Goal: Task Accomplishment & Management: Complete application form

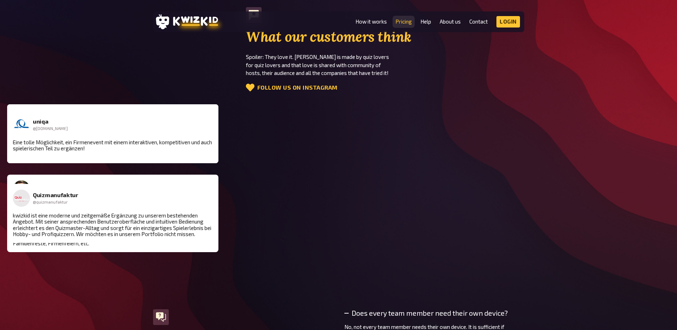
click at [263, 25] on link "Pricing" at bounding box center [403, 22] width 16 height 6
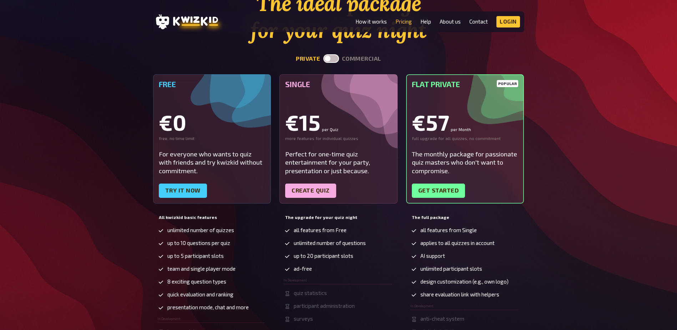
scroll to position [178, 0]
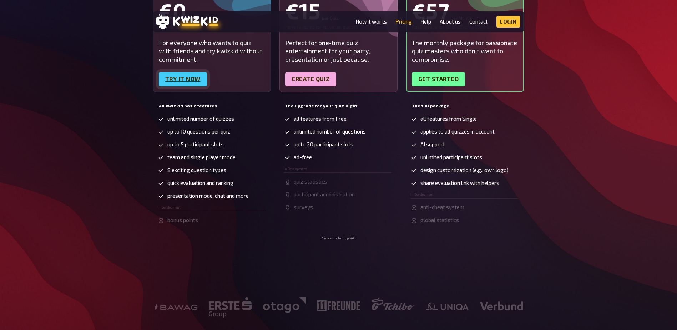
click at [181, 74] on link "Try it now" at bounding box center [183, 79] width 48 height 14
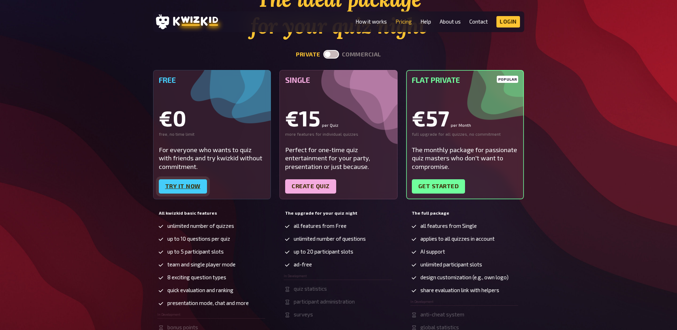
scroll to position [0, 0]
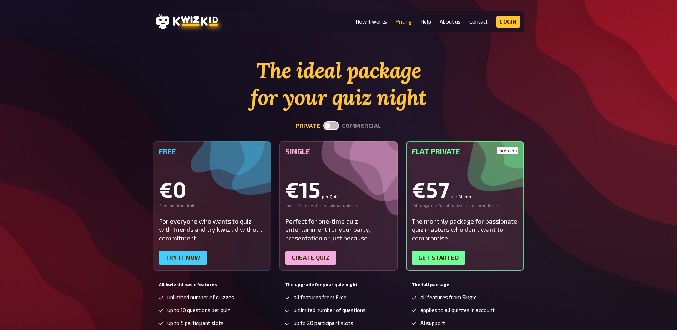
click at [263, 106] on label at bounding box center [331, 125] width 16 height 9
click at [263, 106] on input "checkbox" at bounding box center [323, 121] width 0 height 0
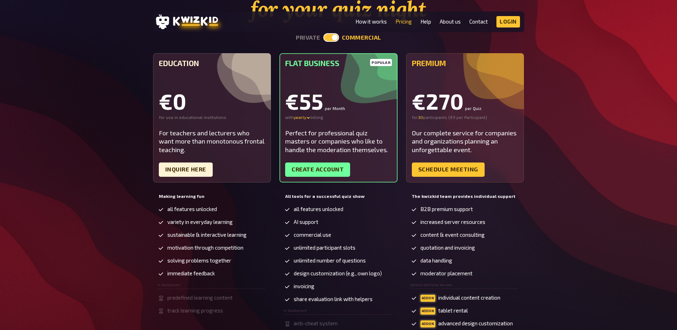
scroll to position [107, 0]
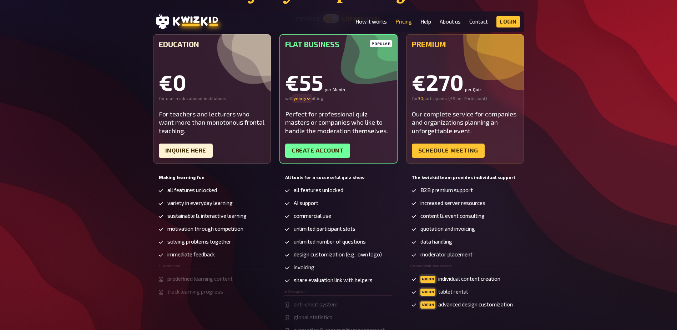
click at [263, 99] on div "yearly" at bounding box center [302, 99] width 17 height 6
click at [263, 97] on div "monthly" at bounding box center [312, 99] width 37 height 6
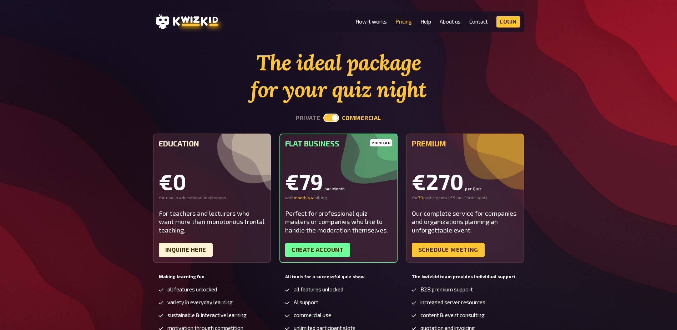
scroll to position [0, 0]
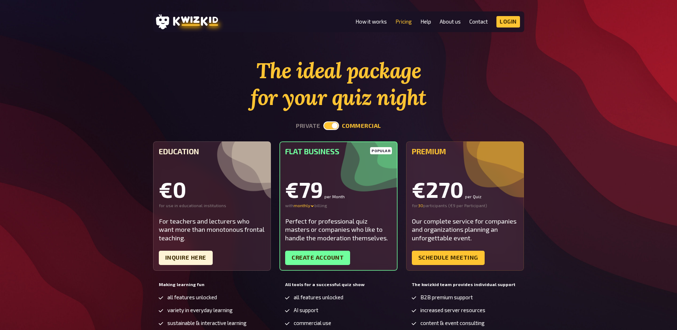
click at [263, 106] on label at bounding box center [331, 125] width 16 height 9
click at [263, 106] on input "checkbox" at bounding box center [323, 121] width 0 height 0
checkbox input "false"
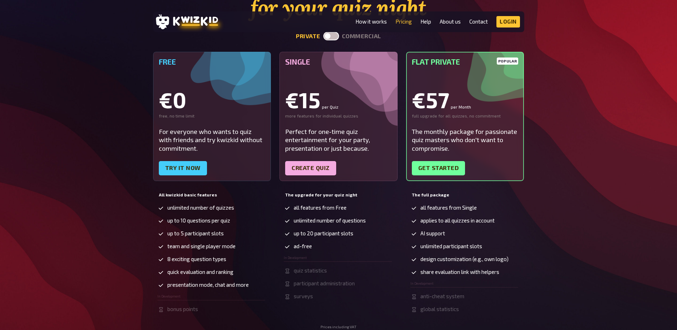
scroll to position [107, 0]
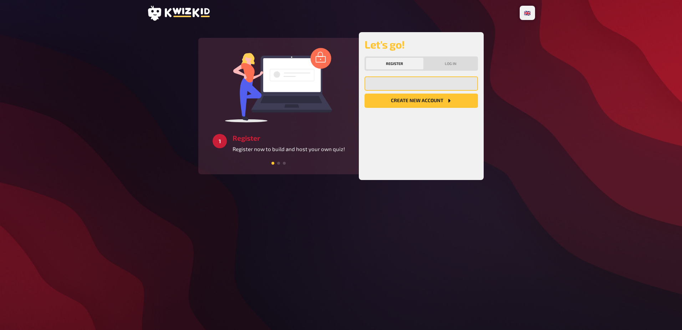
click at [430, 82] on input "email" at bounding box center [421, 83] width 113 height 14
click at [464, 61] on button "Log in" at bounding box center [451, 63] width 52 height 11
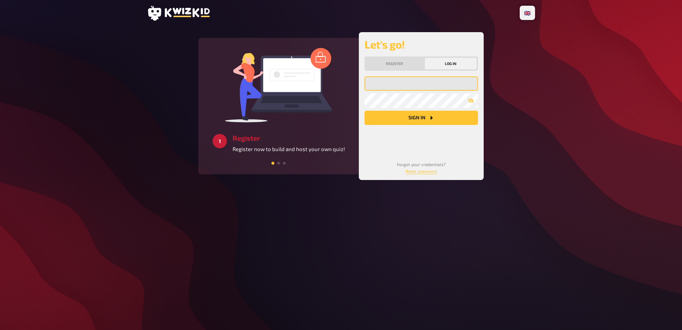
click at [428, 87] on input "email" at bounding box center [421, 83] width 113 height 14
click at [408, 62] on button "Register" at bounding box center [394, 63] width 57 height 11
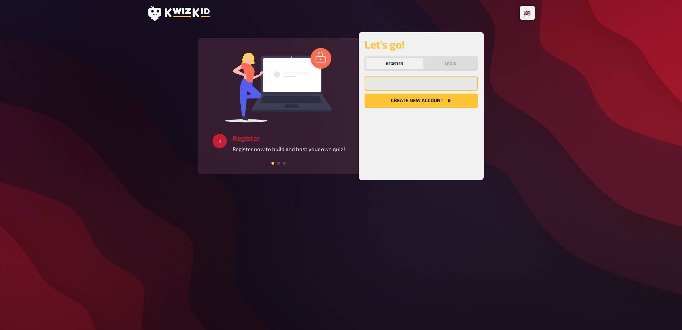
click at [416, 84] on input "email" at bounding box center [421, 83] width 113 height 14
type input "daniel.wallace@engie.com"
click at [416, 103] on button "Create new account" at bounding box center [421, 100] width 113 height 14
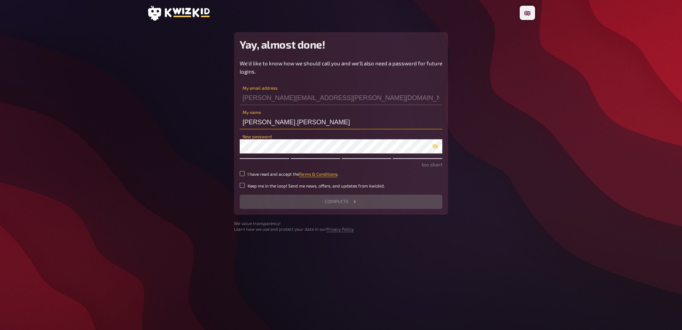
click at [289, 127] on input "daniel.wallace" at bounding box center [341, 122] width 203 height 14
type input "Danny Wallace"
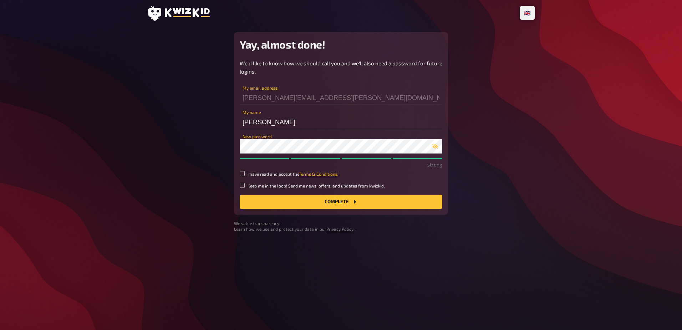
click at [269, 171] on small "I have read and accept the Terms & Conditions ." at bounding box center [293, 174] width 91 height 6
click at [245, 171] on input "I have read and accept the Terms & Conditions ." at bounding box center [242, 173] width 5 height 5
checkbox input "true"
click at [268, 200] on button "Complete" at bounding box center [341, 201] width 203 height 14
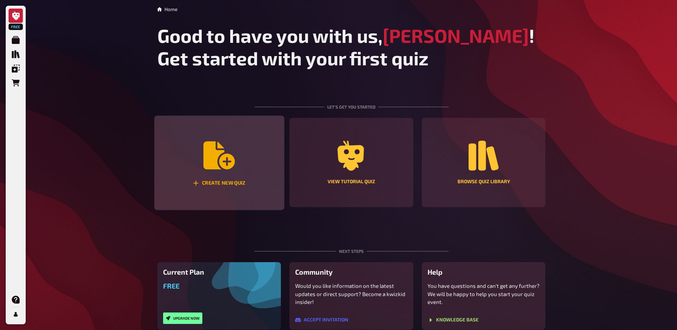
click at [219, 178] on div "Create new quiz" at bounding box center [219, 163] width 130 height 95
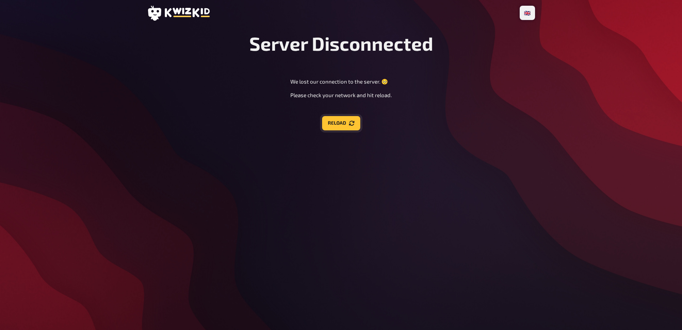
click at [342, 117] on button "Reload" at bounding box center [341, 123] width 38 height 14
click at [353, 126] on button "Reload" at bounding box center [341, 123] width 38 height 14
